Goal: Task Accomplishment & Management: Manage account settings

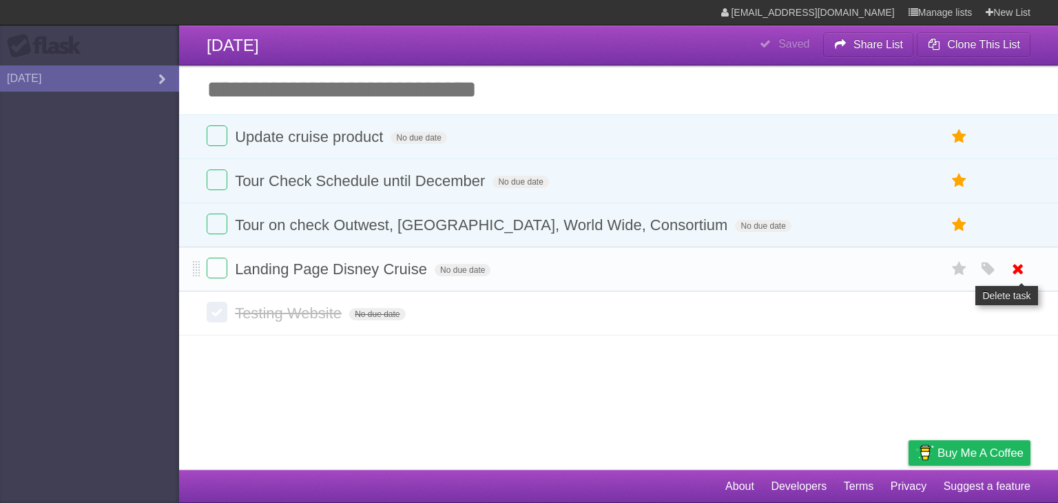
click at [1019, 273] on icon at bounding box center [1017, 269] width 19 height 23
click at [590, 86] on input "Add another task" at bounding box center [618, 89] width 879 height 48
click at [590, 87] on input "Add another task" at bounding box center [618, 89] width 879 height 48
click at [598, 83] on input "Add another task" at bounding box center [618, 89] width 879 height 48
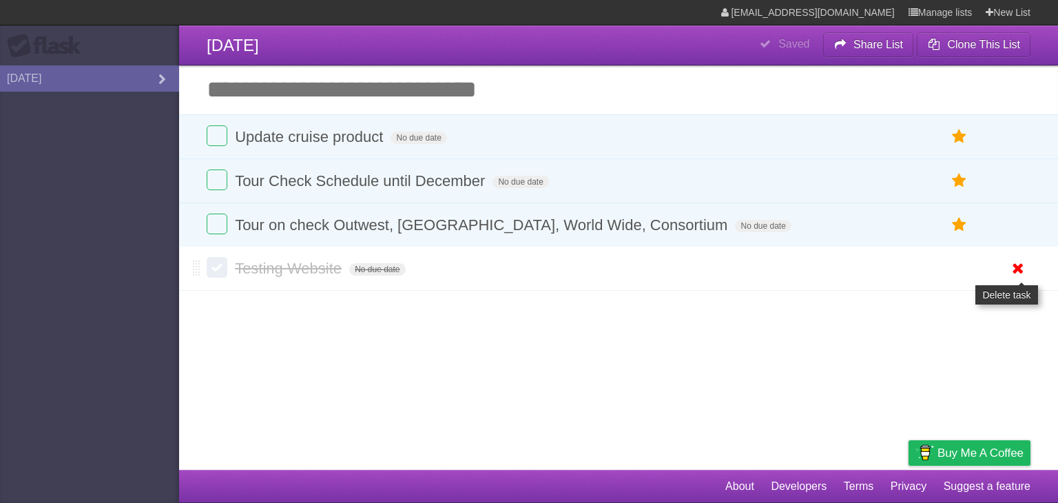
click at [1014, 268] on icon at bounding box center [1017, 268] width 19 height 23
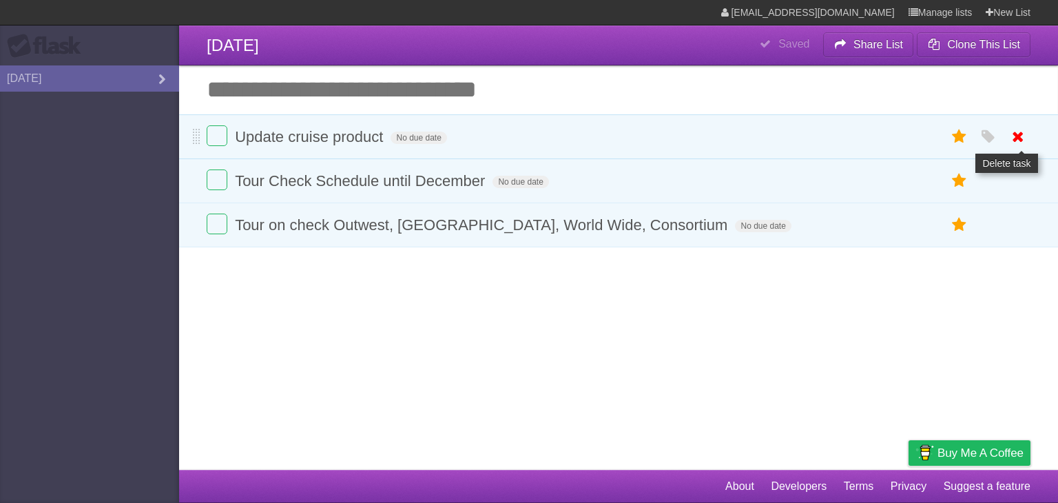
click at [1021, 141] on icon at bounding box center [1017, 136] width 19 height 23
drag, startPoint x: 1011, startPoint y: 140, endPoint x: 587, endPoint y: 72, distance: 429.6
click at [1011, 140] on icon at bounding box center [1017, 136] width 19 height 23
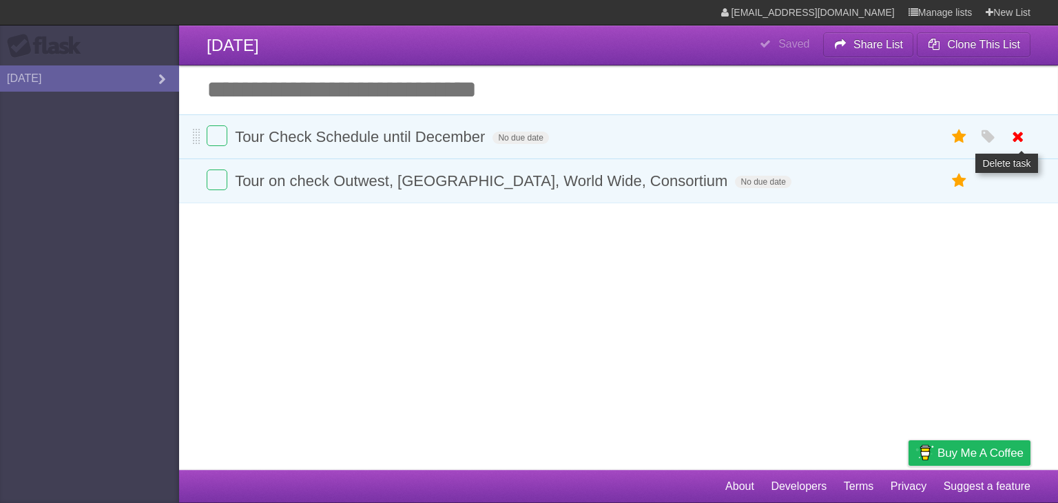
click at [1016, 137] on icon at bounding box center [1017, 136] width 19 height 23
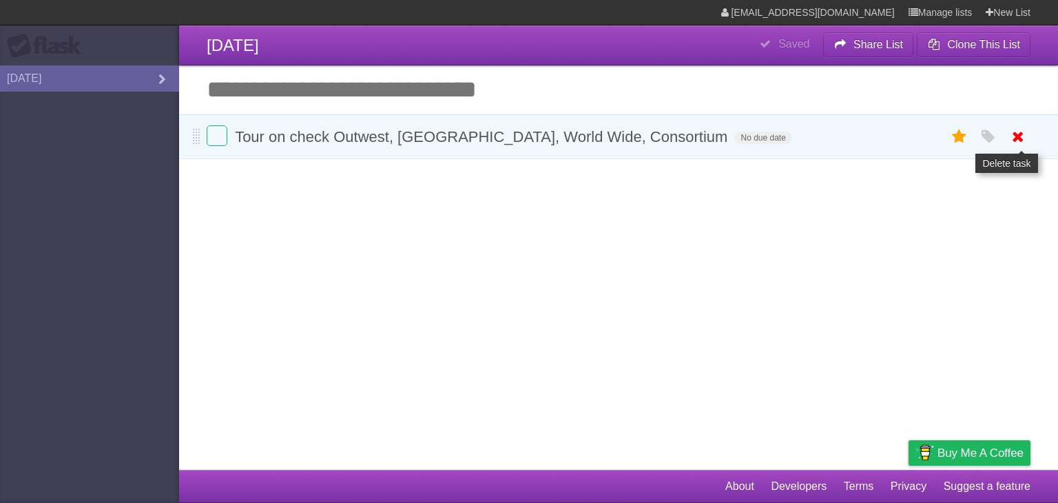
click at [1019, 138] on icon at bounding box center [1017, 136] width 19 height 23
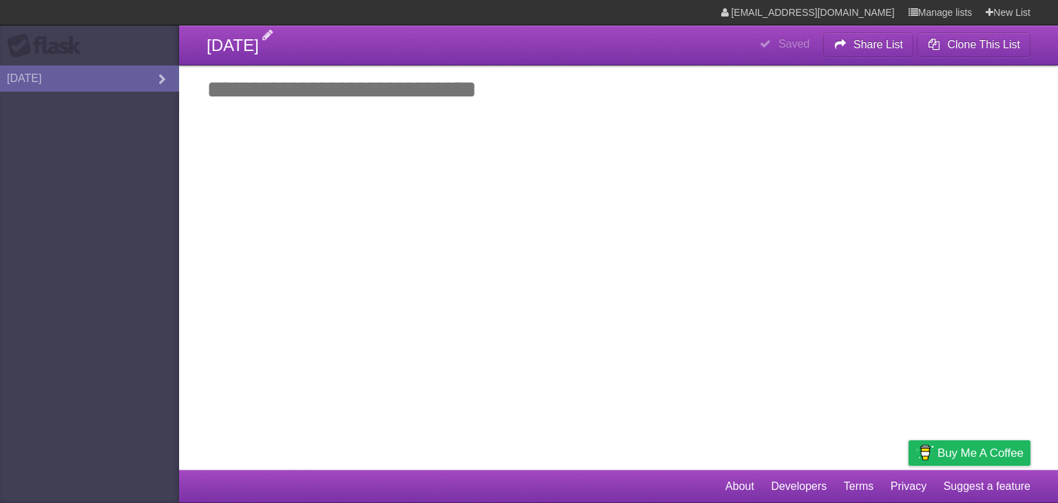
click at [222, 43] on span "[DATE]" at bounding box center [233, 45] width 52 height 19
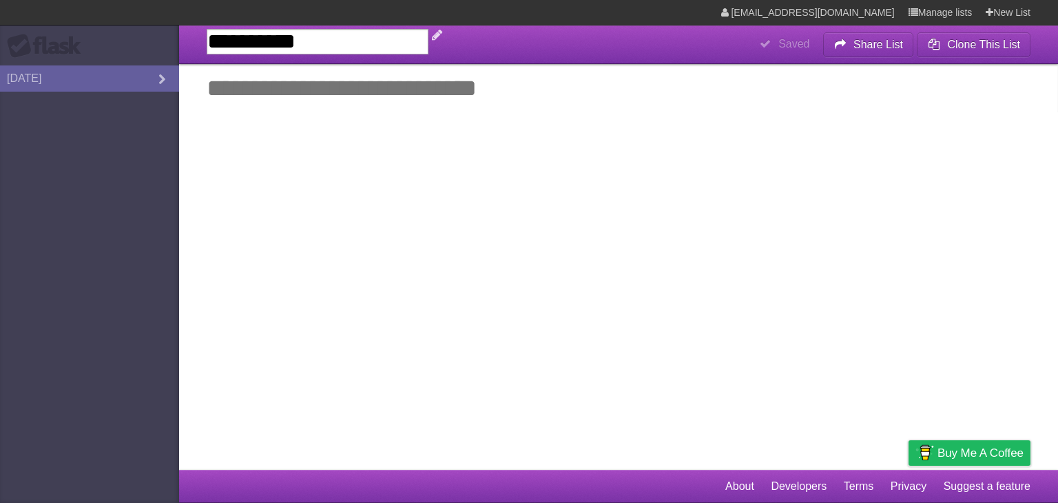
click at [228, 42] on input "**********" at bounding box center [318, 41] width 222 height 25
type input "**********"
click at [295, 83] on input "Add another task" at bounding box center [618, 88] width 879 height 48
